Goal: Find specific page/section: Find specific page/section

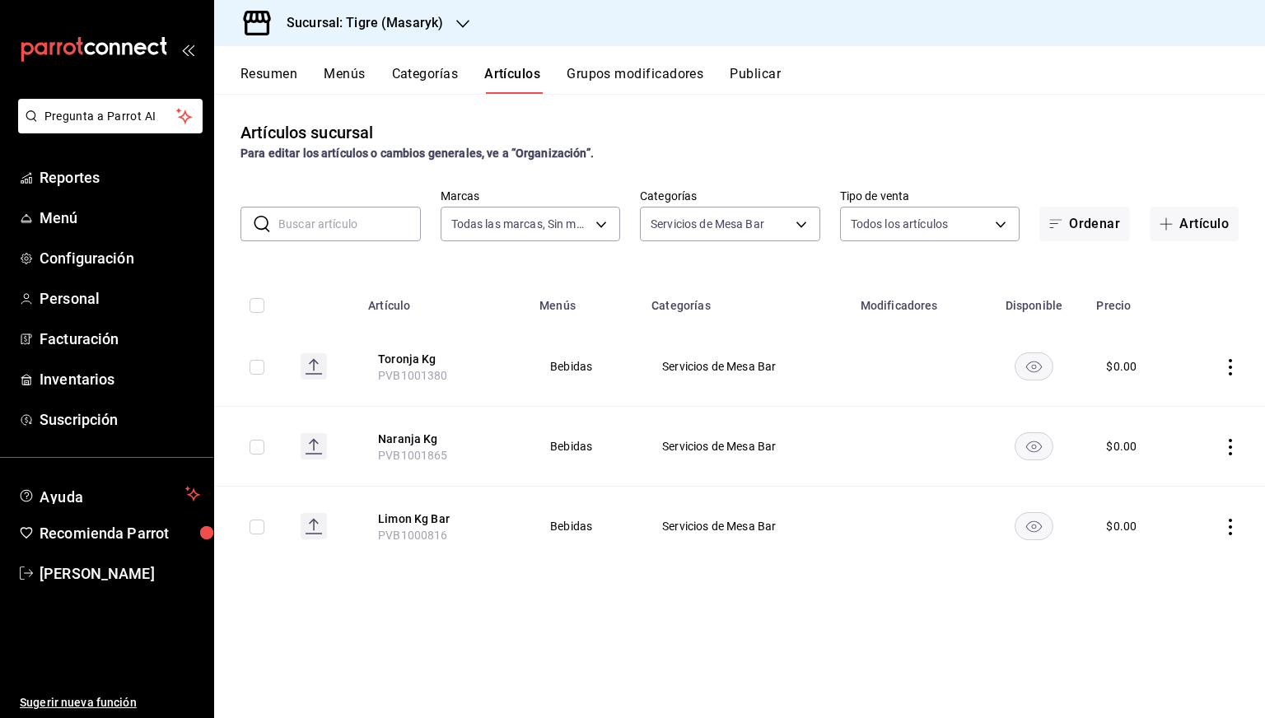
click at [333, 226] on input "text" at bounding box center [349, 224] width 143 height 33
type input "bleed"
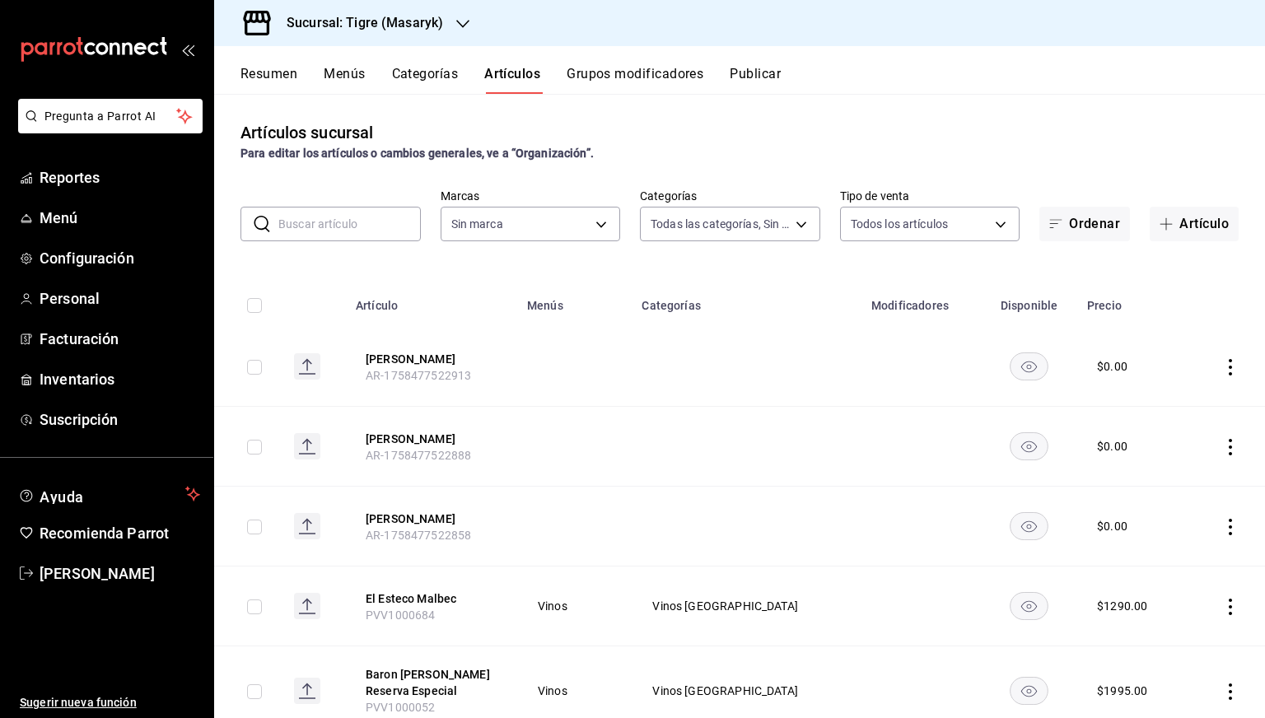
type input "7cd27861-1019-4265-ada8-0a6349b72ebc,77c47ebf-2aa7-4ca3-900f-d4e8133ed13d,d84ff…"
click at [345, 224] on input "text" at bounding box center [349, 224] width 143 height 33
type input "b"
type input "0f86158e-2edf-4eb8-b958-7d07c808eb5c"
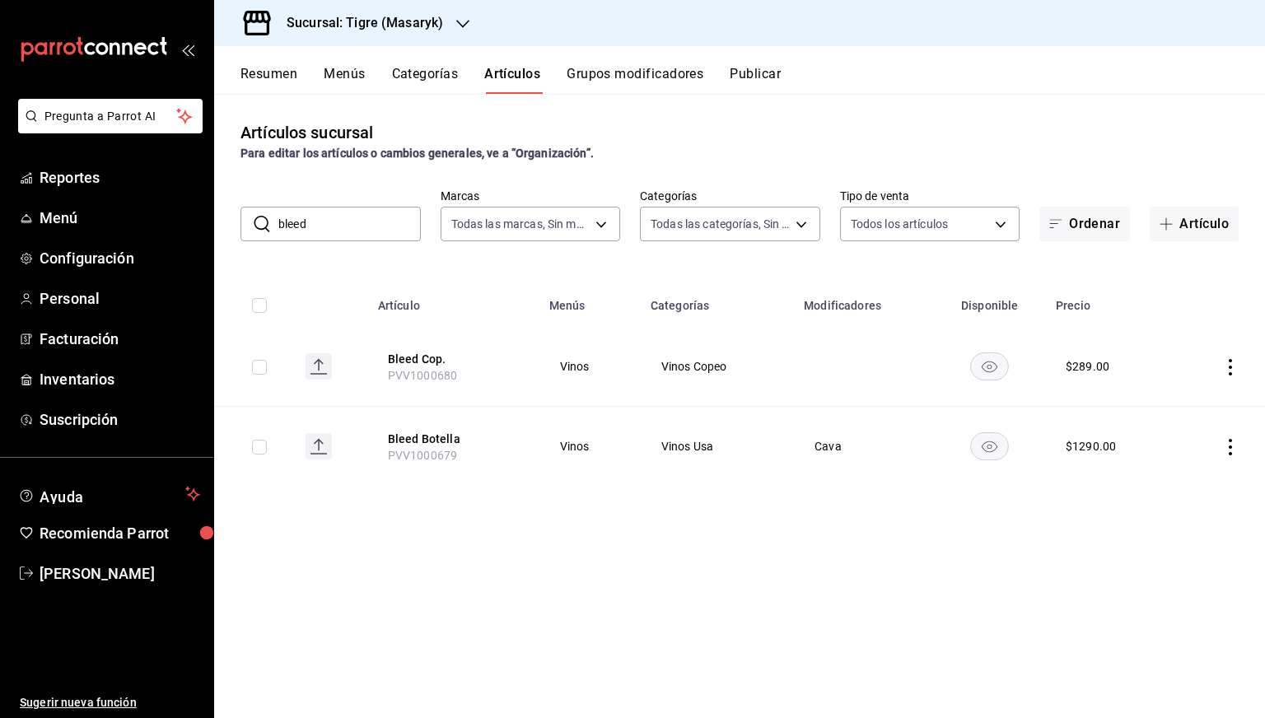
click at [334, 228] on input "bleed" at bounding box center [349, 224] width 143 height 33
click at [334, 228] on input "s" at bounding box center [349, 224] width 143 height 33
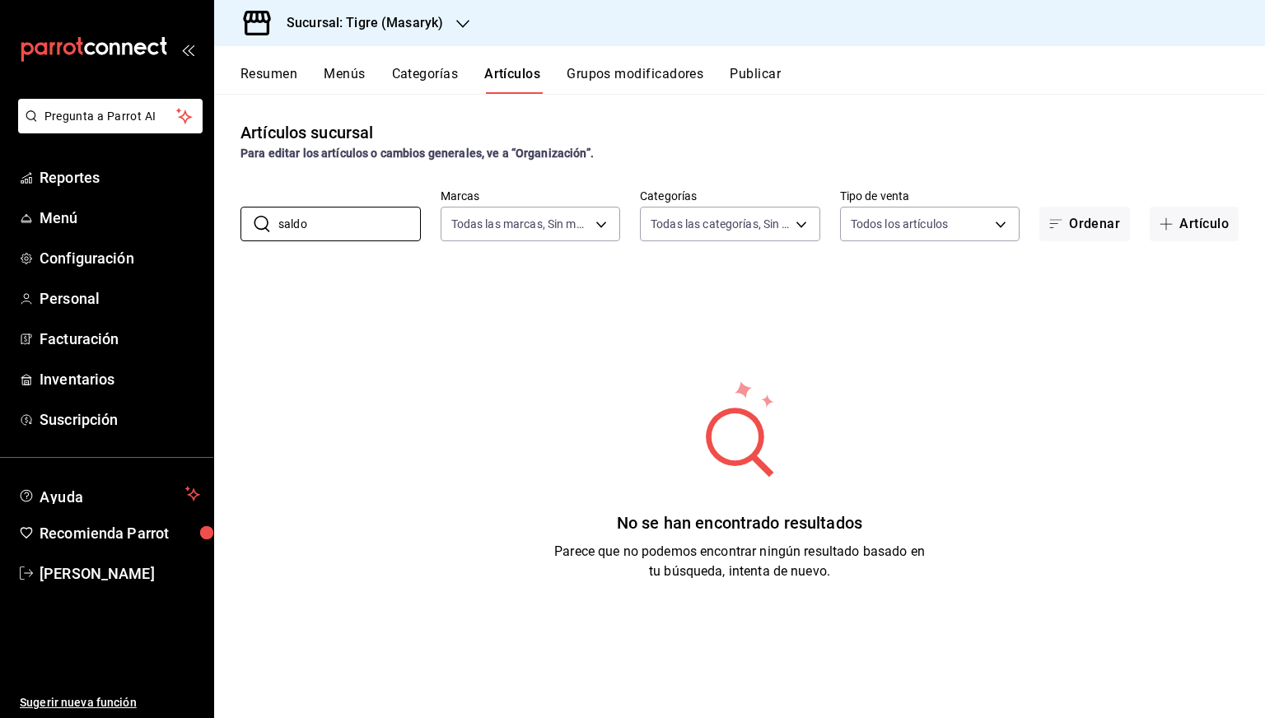
type input "saldo"
click at [359, 22] on h3 "Sucursal: Tigre (Masaryk)" at bounding box center [358, 23] width 170 height 20
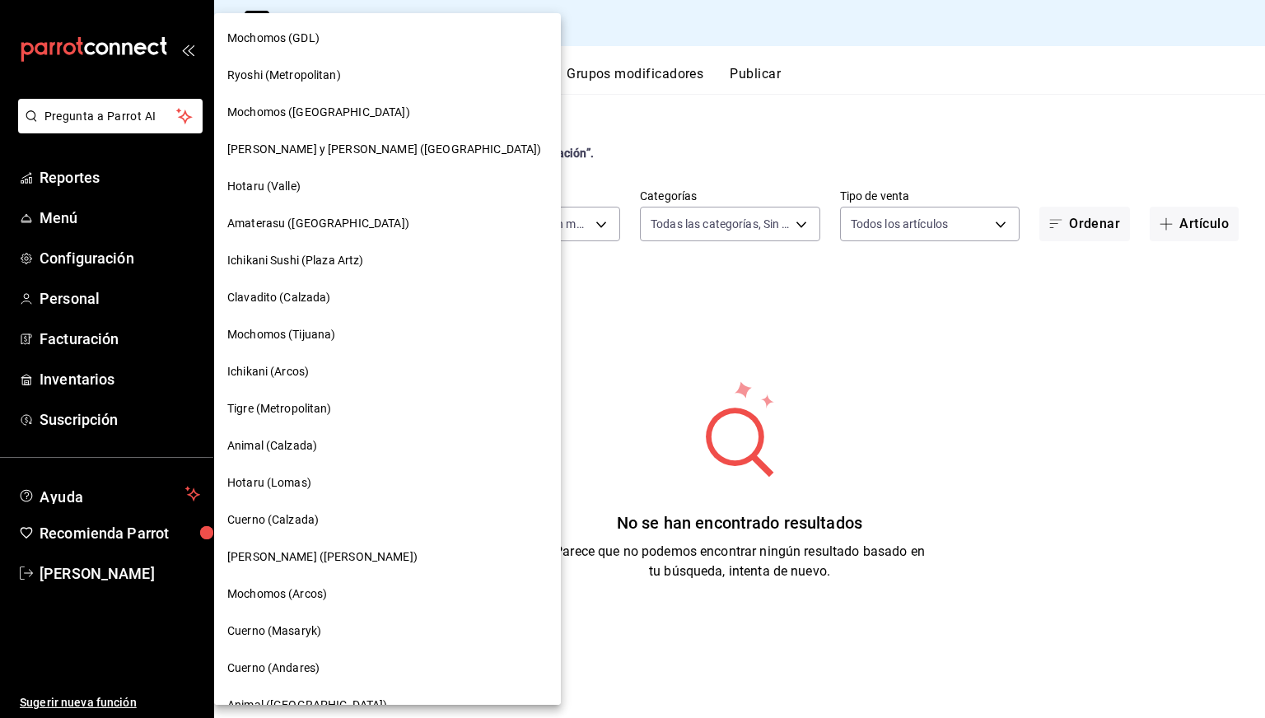
click at [276, 404] on span "Tigre (Metropolitan)" at bounding box center [279, 408] width 105 height 17
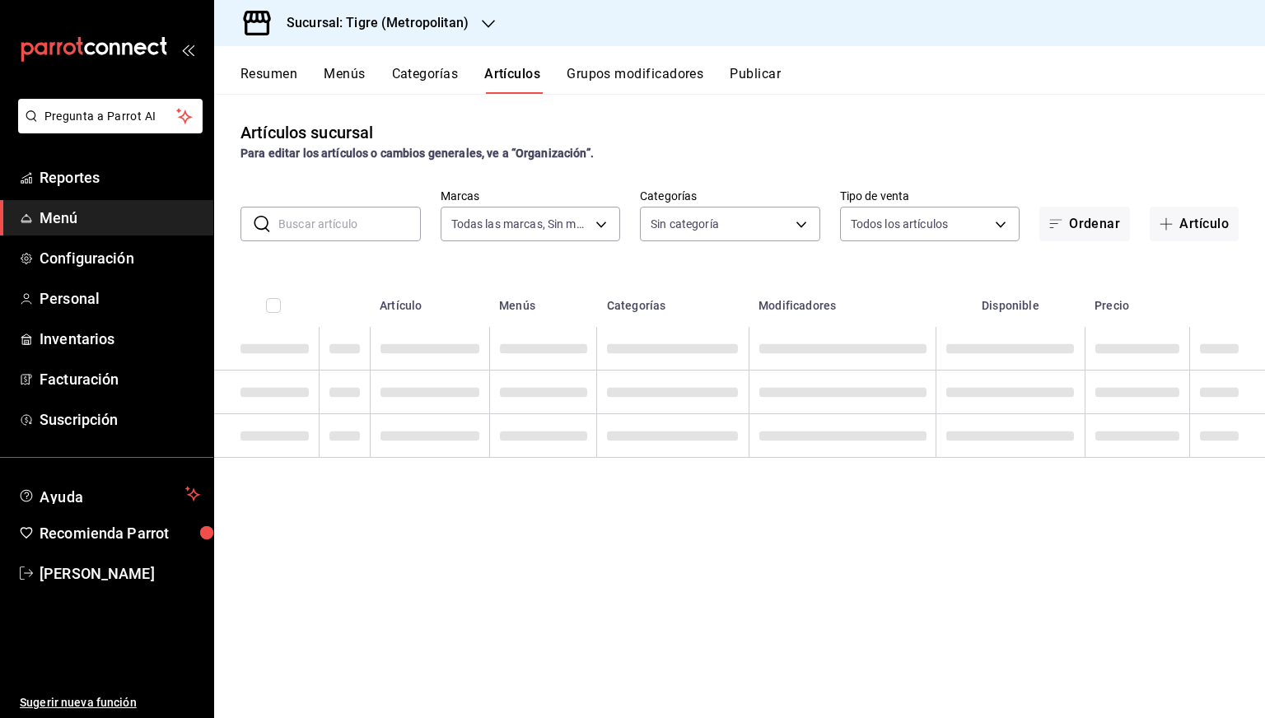
type input "d2a20516-989b-40fe-838d-c8b0b31ef0ff"
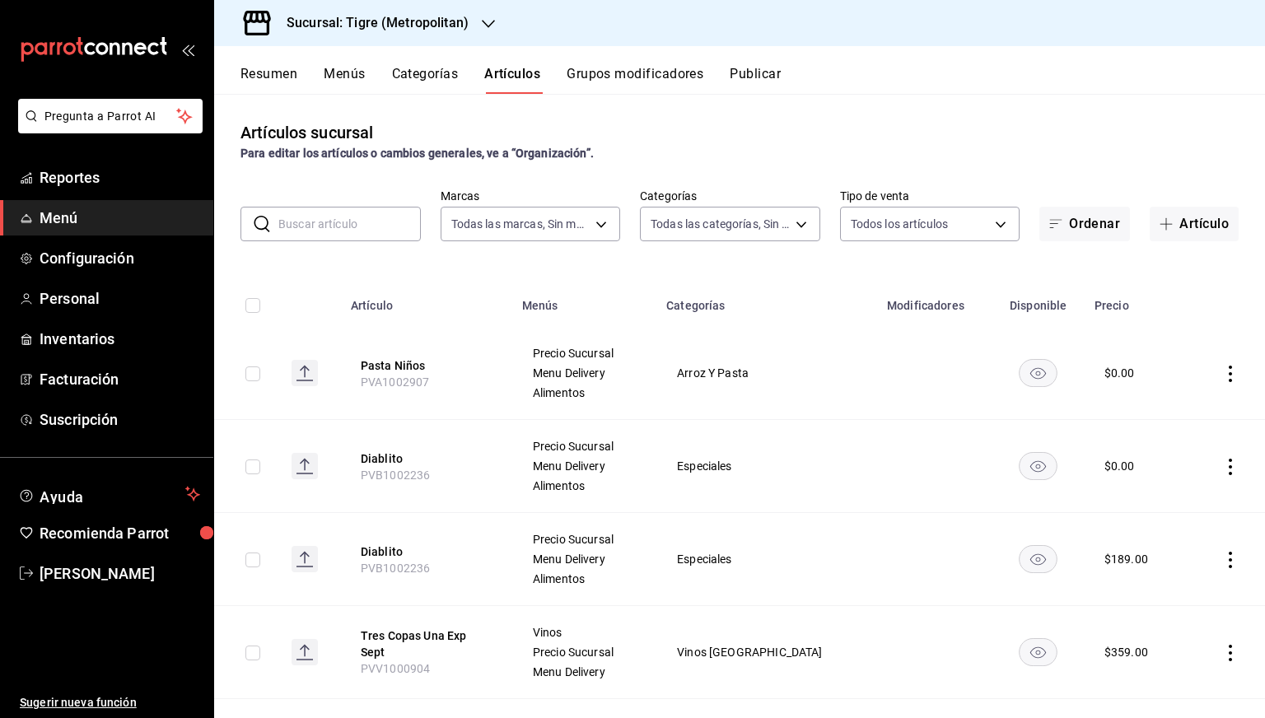
type input "95de3a49-3e71-4222-9a00-2b077991daeb,0ce31c32-a5a6-498b-be74-31ce48fb35ae,30be1…"
click at [344, 224] on input "text" at bounding box center [349, 224] width 143 height 33
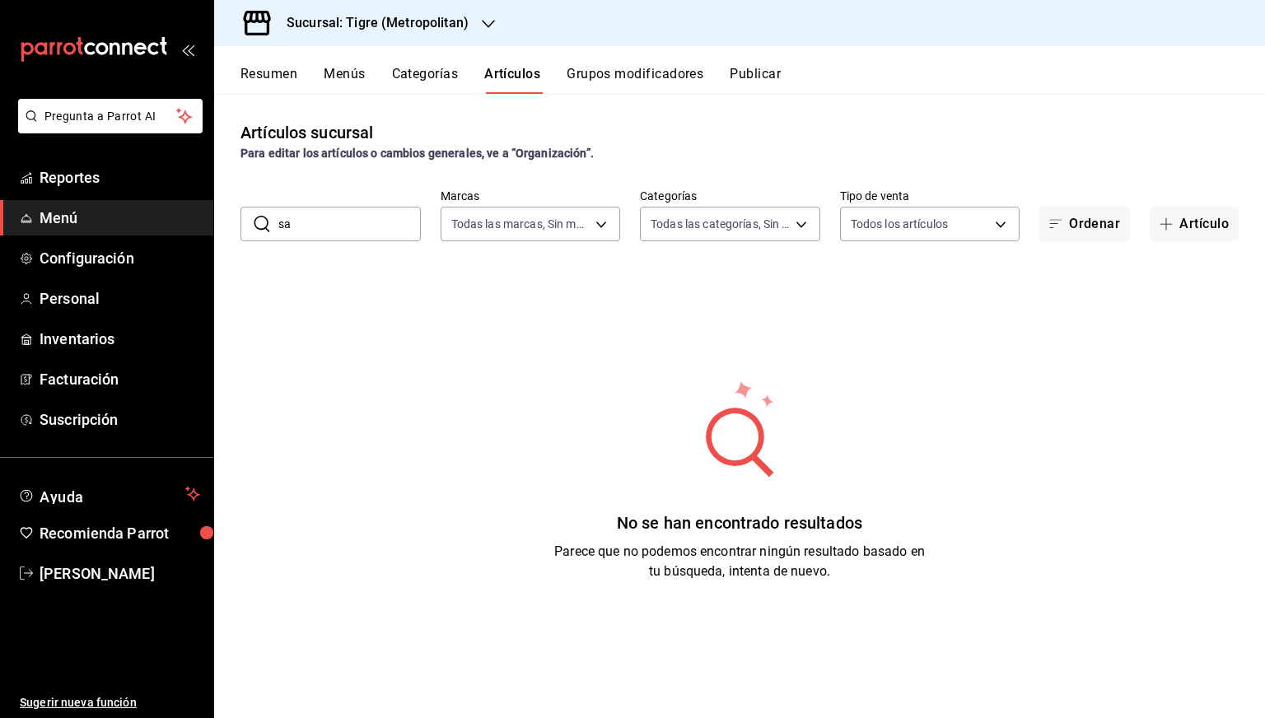
type input "s"
